Goal: Information Seeking & Learning: Learn about a topic

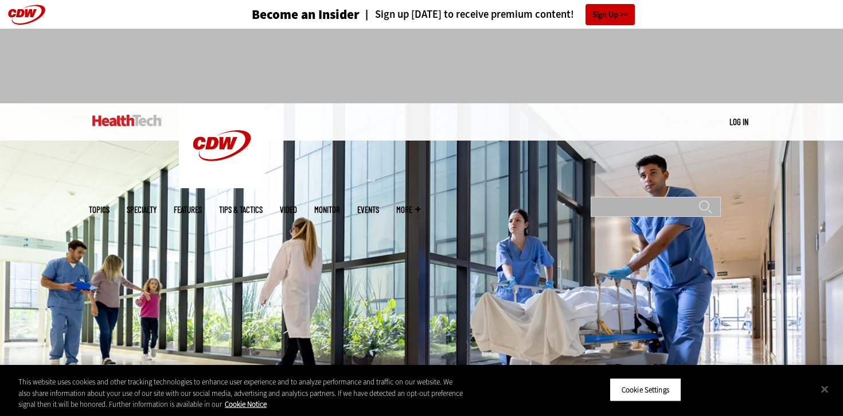
click at [645, 197] on input "Search" at bounding box center [656, 207] width 130 height 20
type input "********"
click at [698, 200] on input "******" at bounding box center [705, 211] width 14 height 23
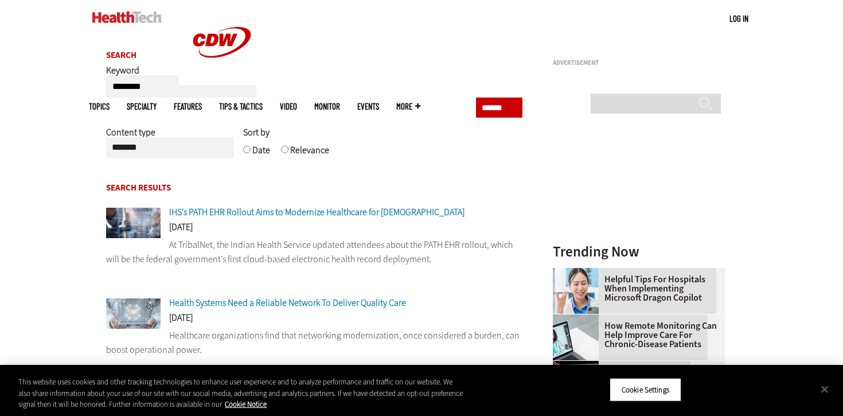
scroll to position [118, 0]
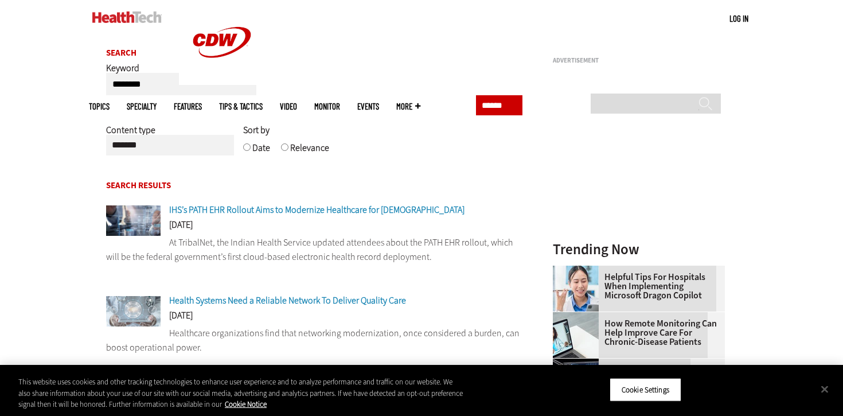
click at [301, 214] on span "IHS’s PATH EHR Rollout Aims to Modernize Healthcare for [DEMOGRAPHIC_DATA]" at bounding box center [316, 210] width 295 height 12
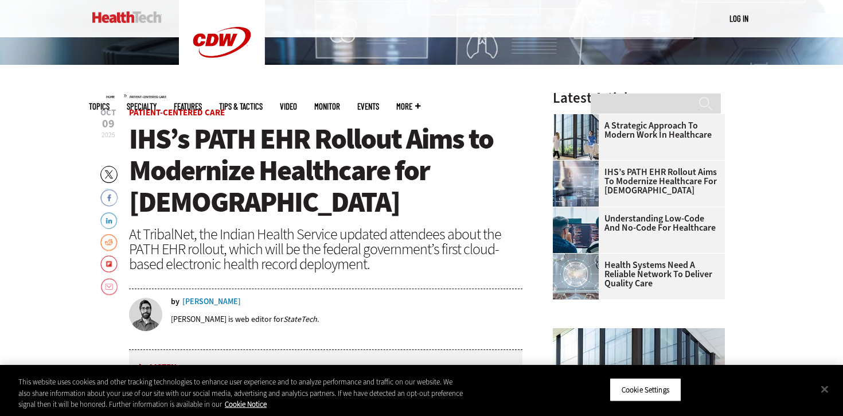
scroll to position [333, 0]
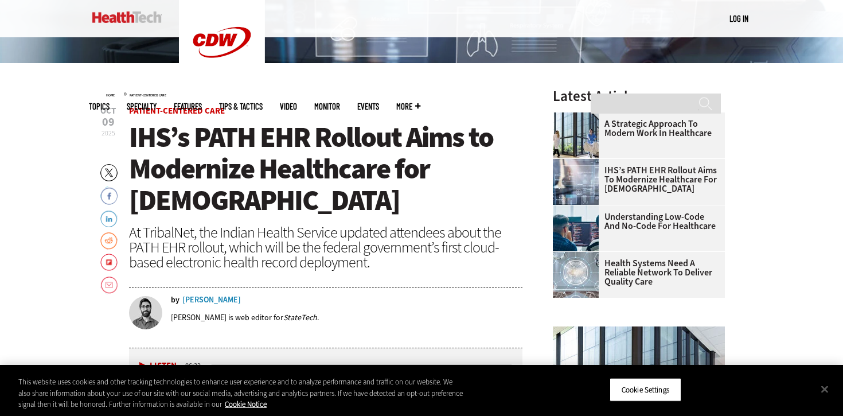
click at [233, 301] on div "Dominick Sorrentino" at bounding box center [211, 300] width 58 height 8
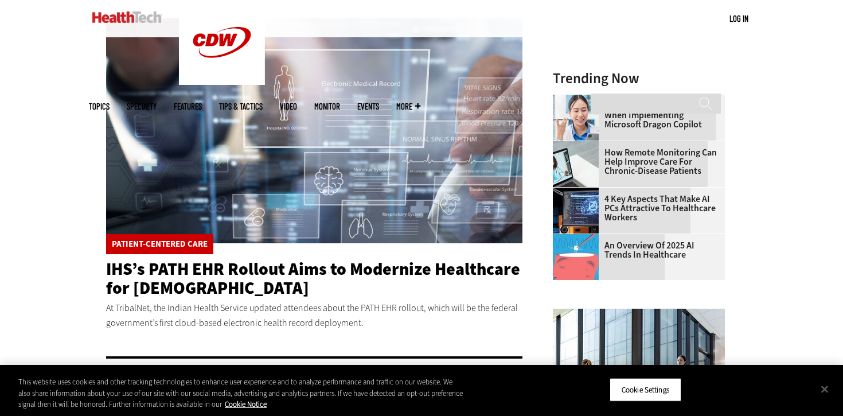
scroll to position [538, 0]
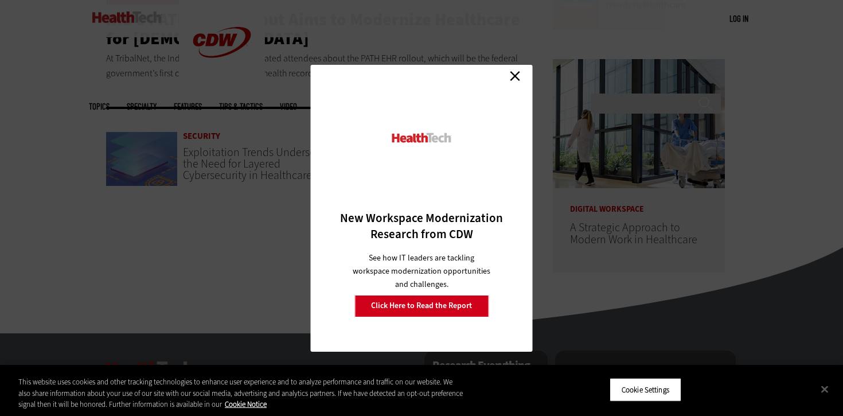
click at [518, 79] on link "Close" at bounding box center [514, 76] width 17 height 17
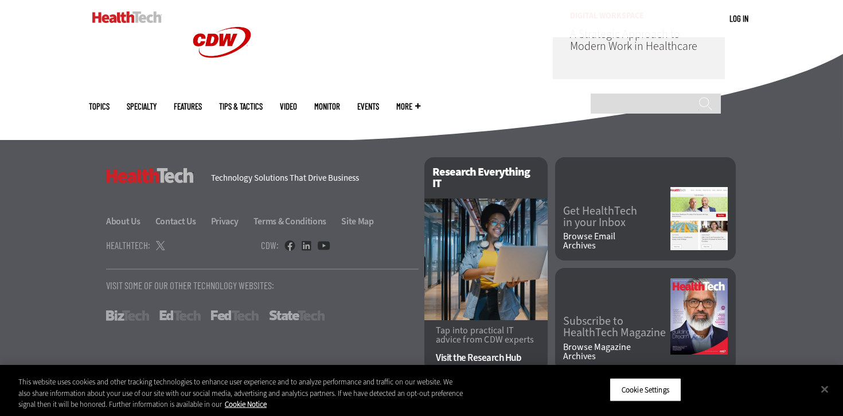
scroll to position [732, 0]
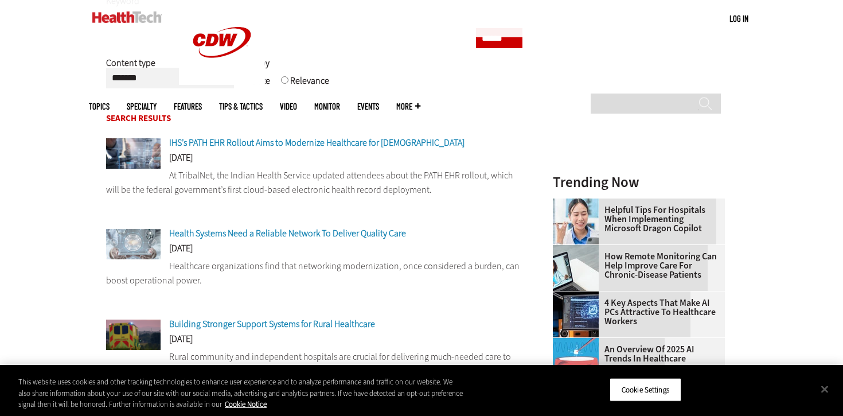
scroll to position [186, 0]
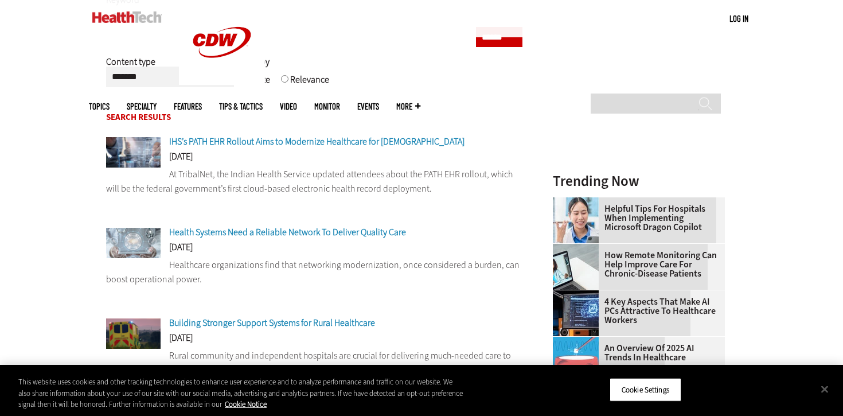
click at [238, 236] on span "Health Systems Need a Reliable Network To Deliver Quality Care" at bounding box center [287, 232] width 237 height 12
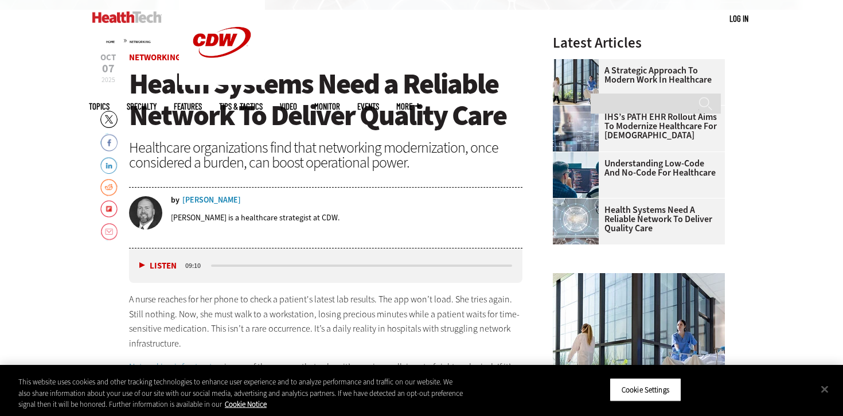
scroll to position [392, 0]
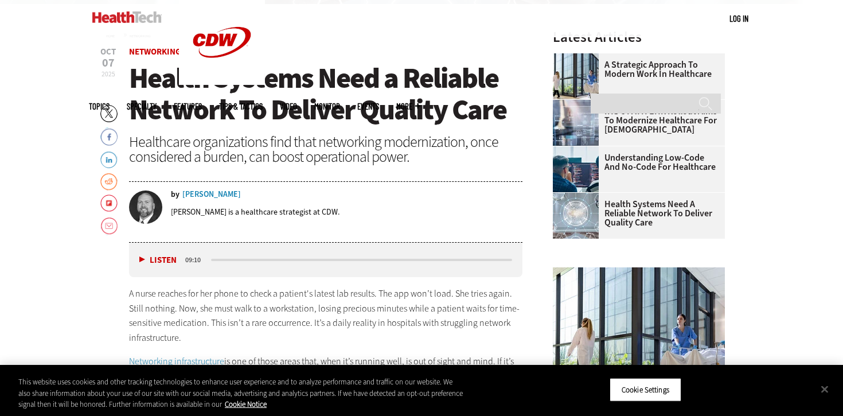
click at [193, 197] on div "Bryce Thompson" at bounding box center [211, 194] width 58 height 8
